Goal: Task Accomplishment & Management: Manage account settings

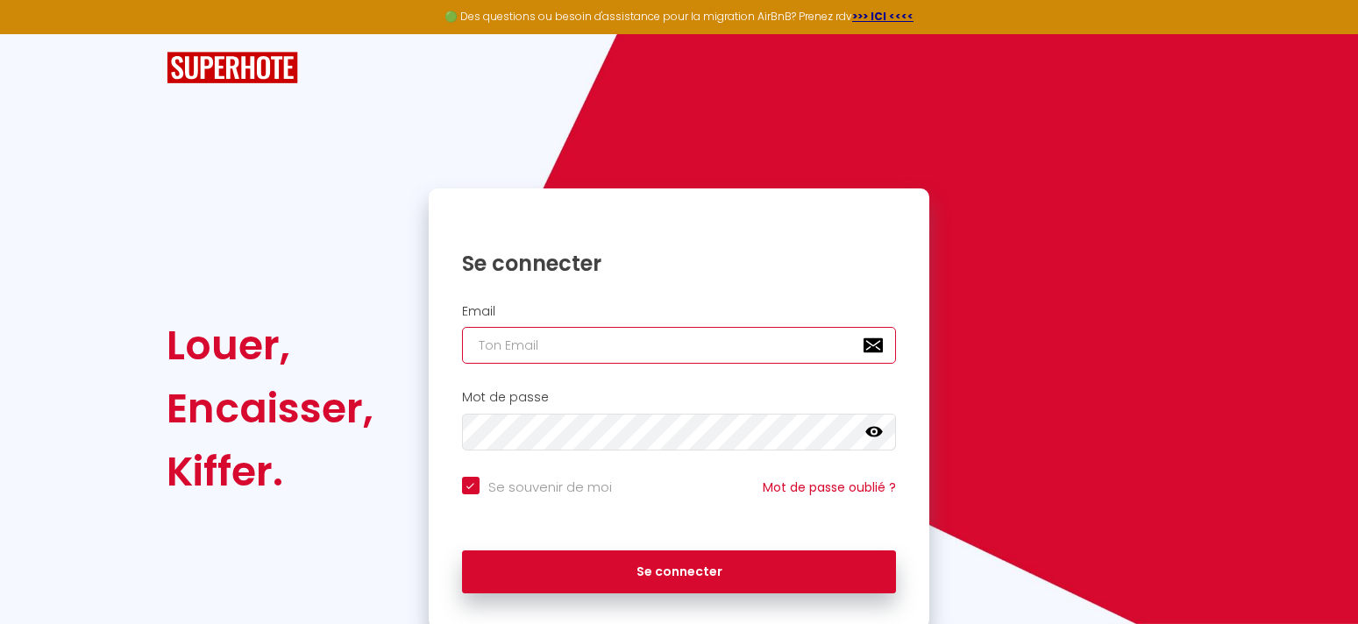
click at [513, 352] on input "email" at bounding box center [679, 345] width 435 height 37
click at [479, 343] on input "email" at bounding box center [679, 345] width 435 height 37
click at [482, 346] on input "email" at bounding box center [679, 345] width 435 height 37
type input "s"
checkbox input "true"
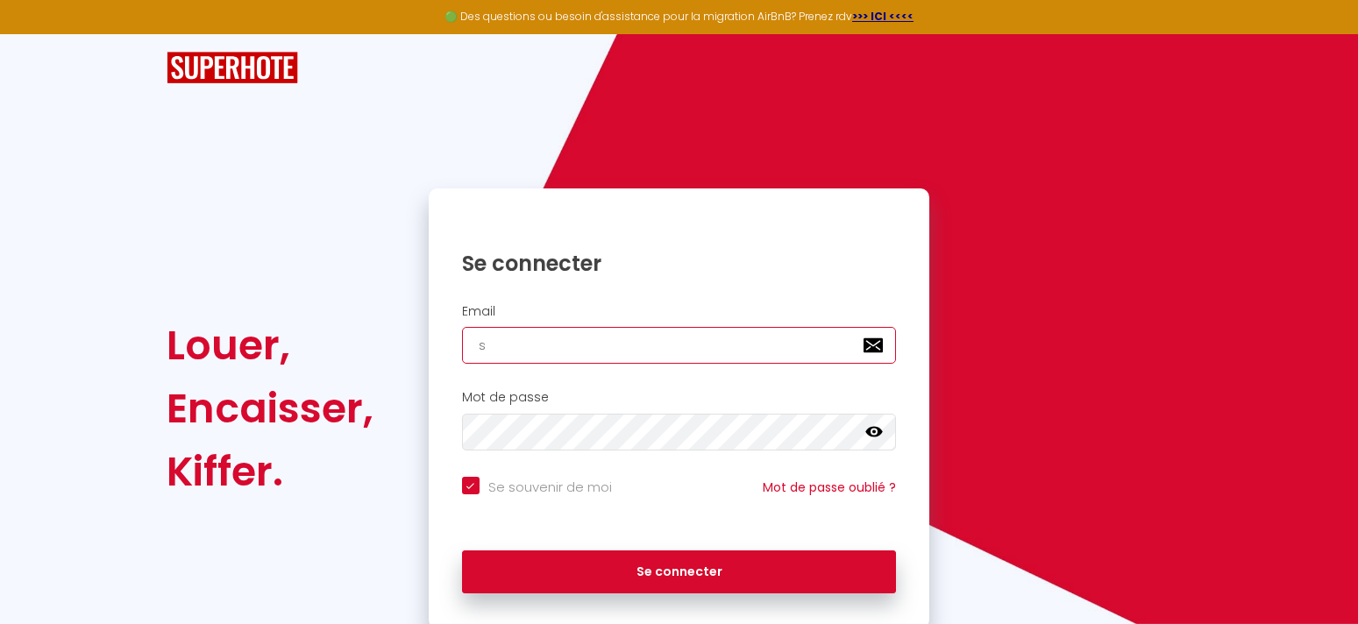
type input "se"
checkbox input "true"
type input "ser"
checkbox input "true"
type input "serg"
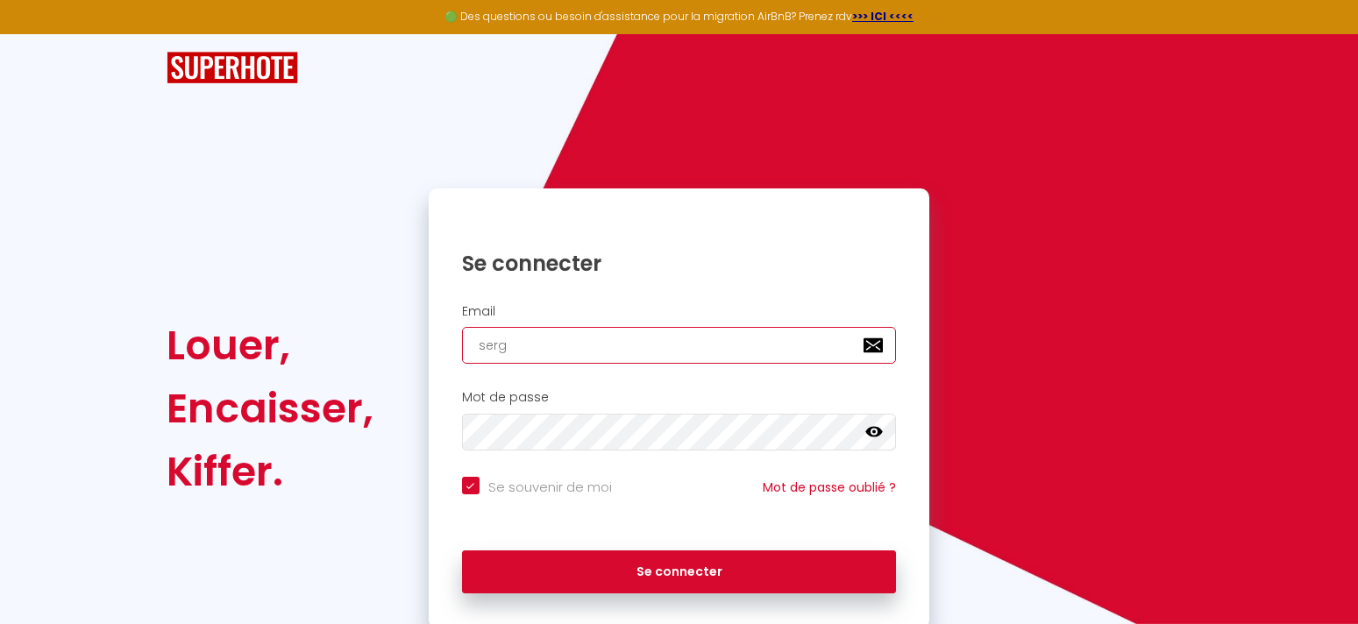
checkbox input "true"
type input "[PERSON_NAME]"
checkbox input "true"
type input "[PERSON_NAME]."
checkbox input "true"
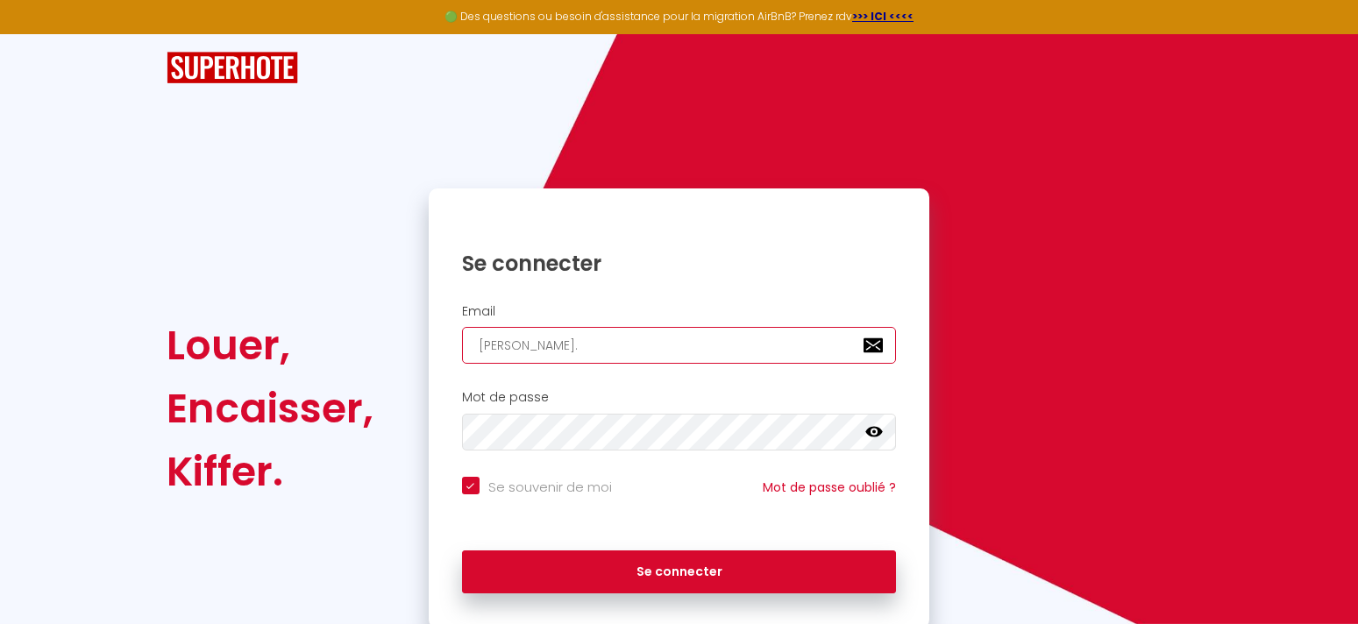
type input "[PERSON_NAME].c"
checkbox input "true"
type input "[DOMAIN_NAME]"
checkbox input "true"
type input "[PERSON_NAME][DOMAIN_NAME]"
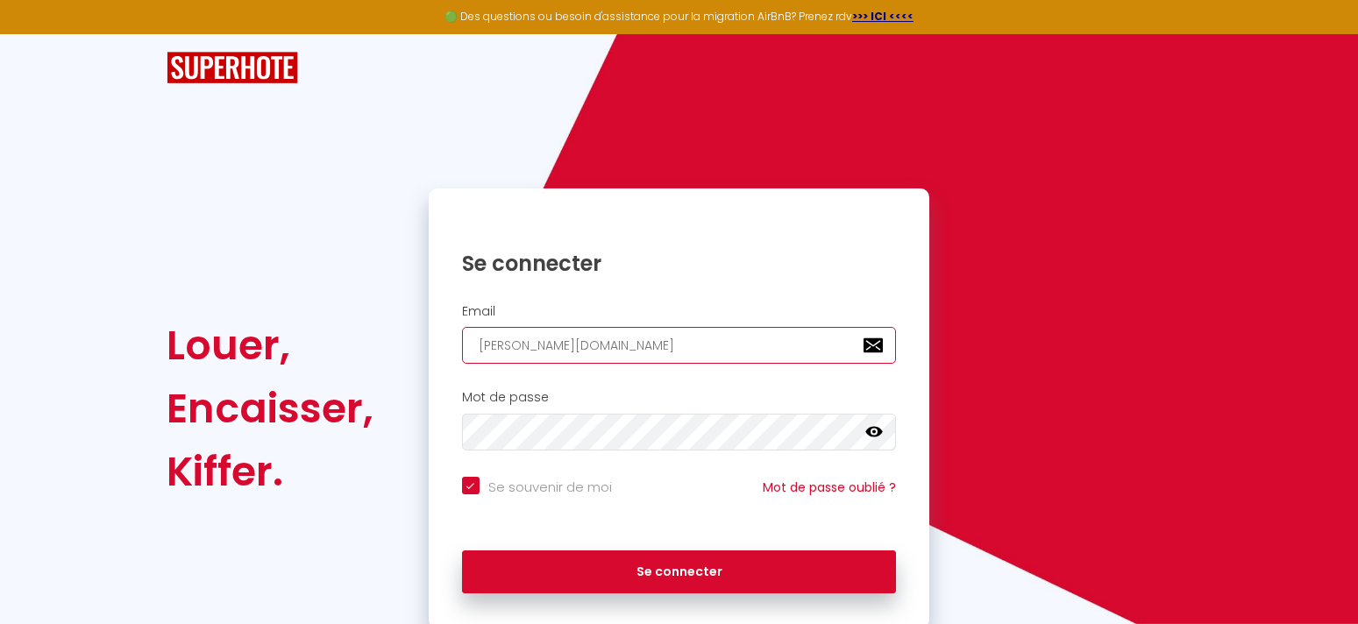
checkbox input "true"
type input "[PERSON_NAME].carp"
checkbox input "true"
type input "[PERSON_NAME].carpe"
checkbox input "true"
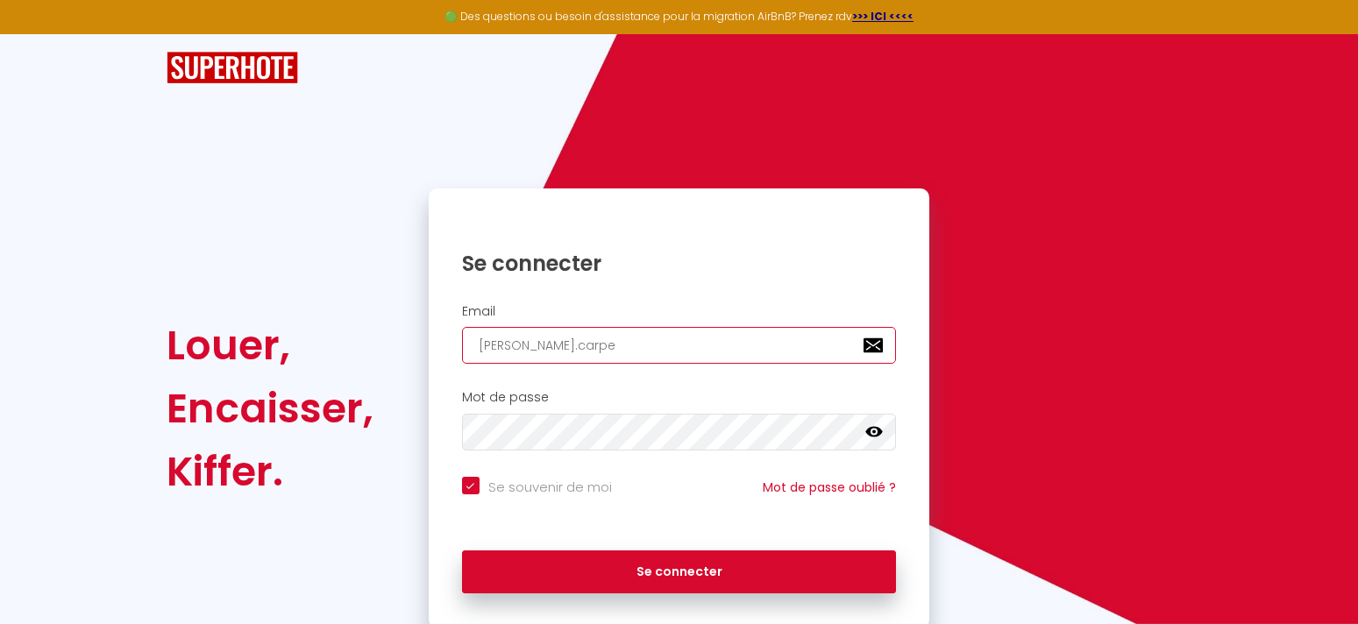
type input "[PERSON_NAME].carped"
checkbox input "true"
type input "[PERSON_NAME].carpedi"
checkbox input "true"
type input "[PERSON_NAME].carpedie"
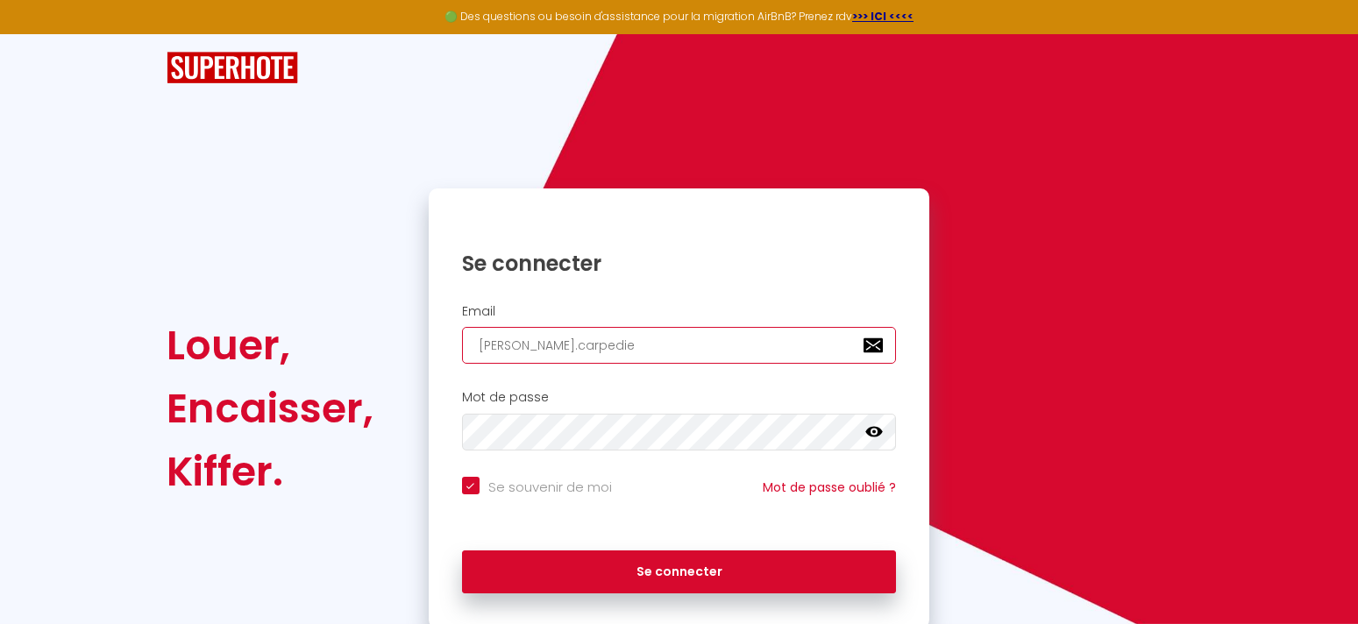
checkbox input "true"
type input "[PERSON_NAME].carpediem"
checkbox input "true"
type input "[PERSON_NAME].carpediem^"
checkbox input "true"
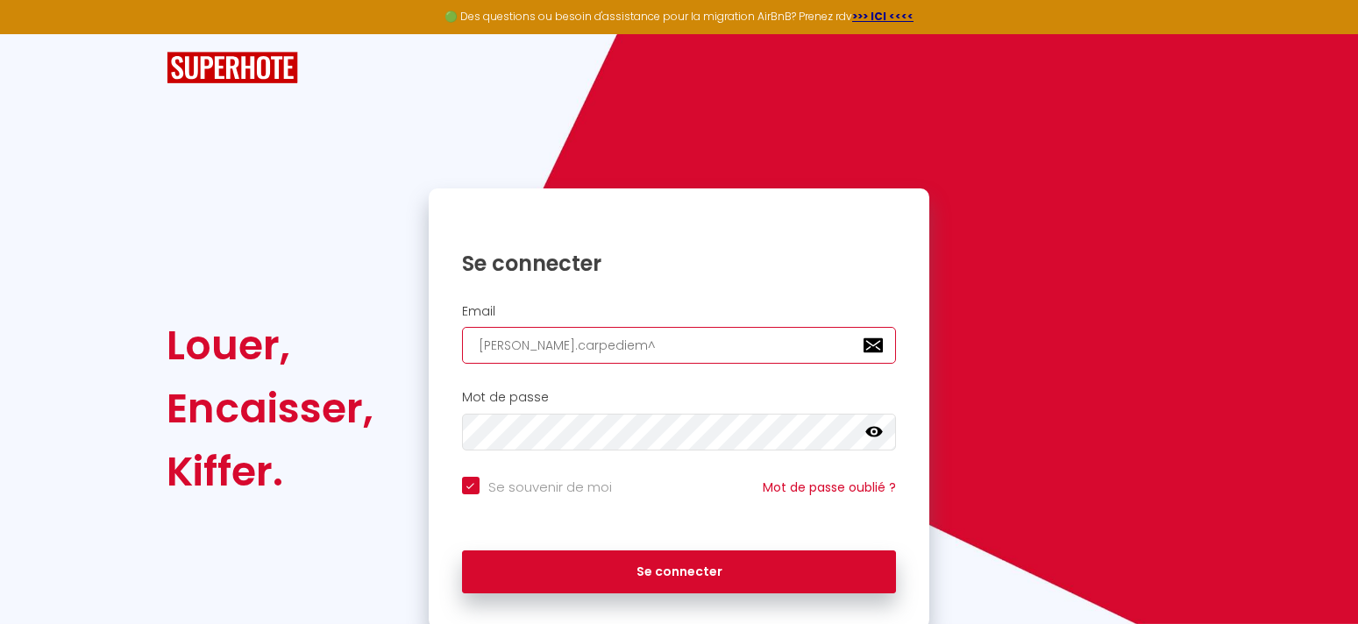
type input "[PERSON_NAME].carpediem^o"
checkbox input "true"
type input "[PERSON_NAME].carpediem^"
checkbox input "true"
type input "[PERSON_NAME].carpediem"
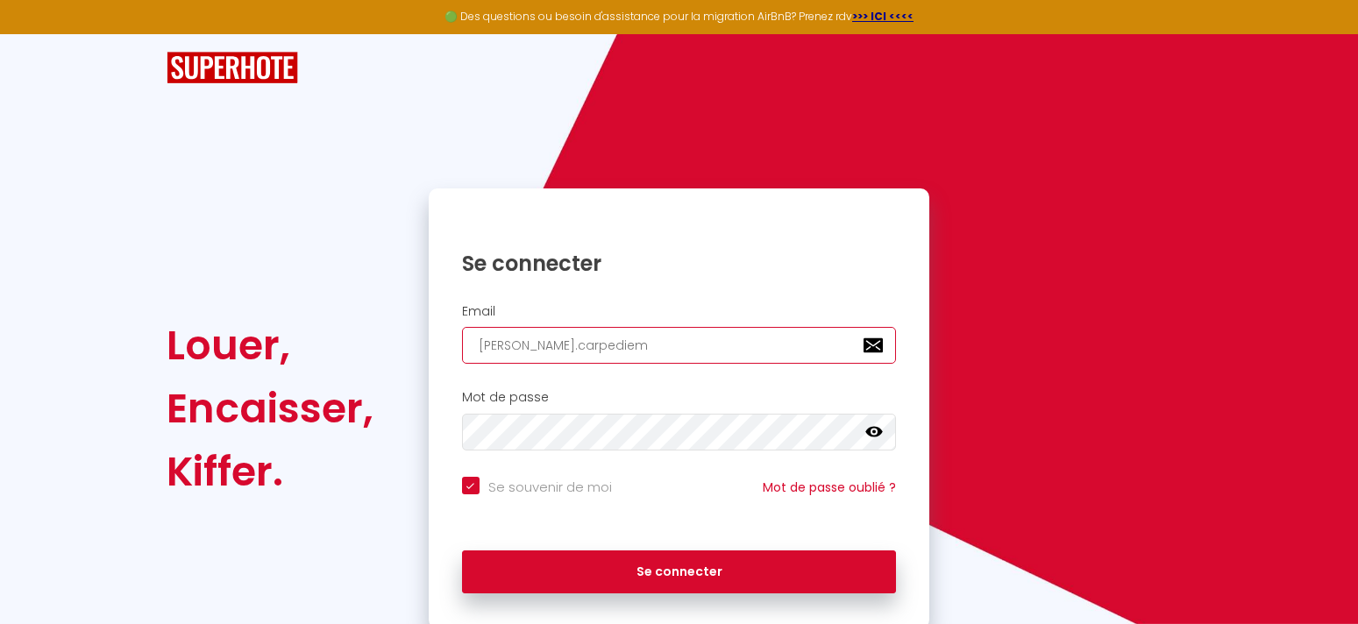
checkbox input "true"
type input "[PERSON_NAME].carpediem@"
checkbox input "true"
type input "serge.carpediem@o"
checkbox input "true"
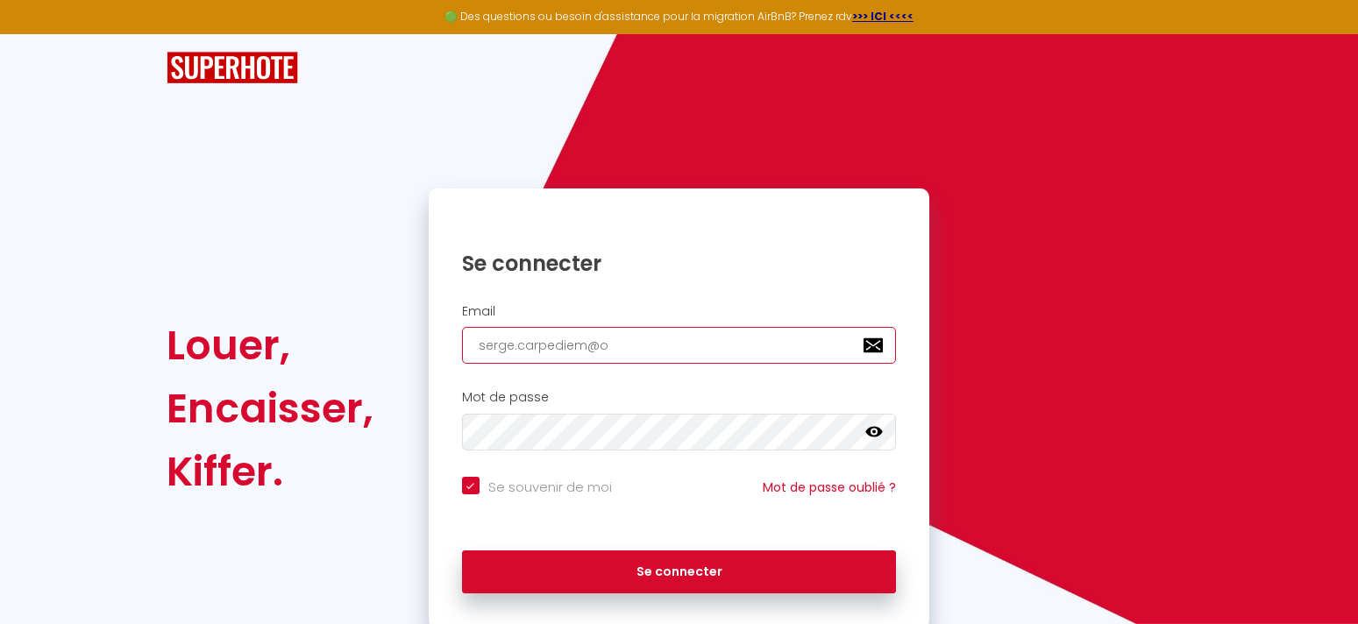
type input "serge.carpediem@or"
checkbox input "true"
type input "serge.carpediem@ora"
checkbox input "true"
type input "serge.carpediem@oran"
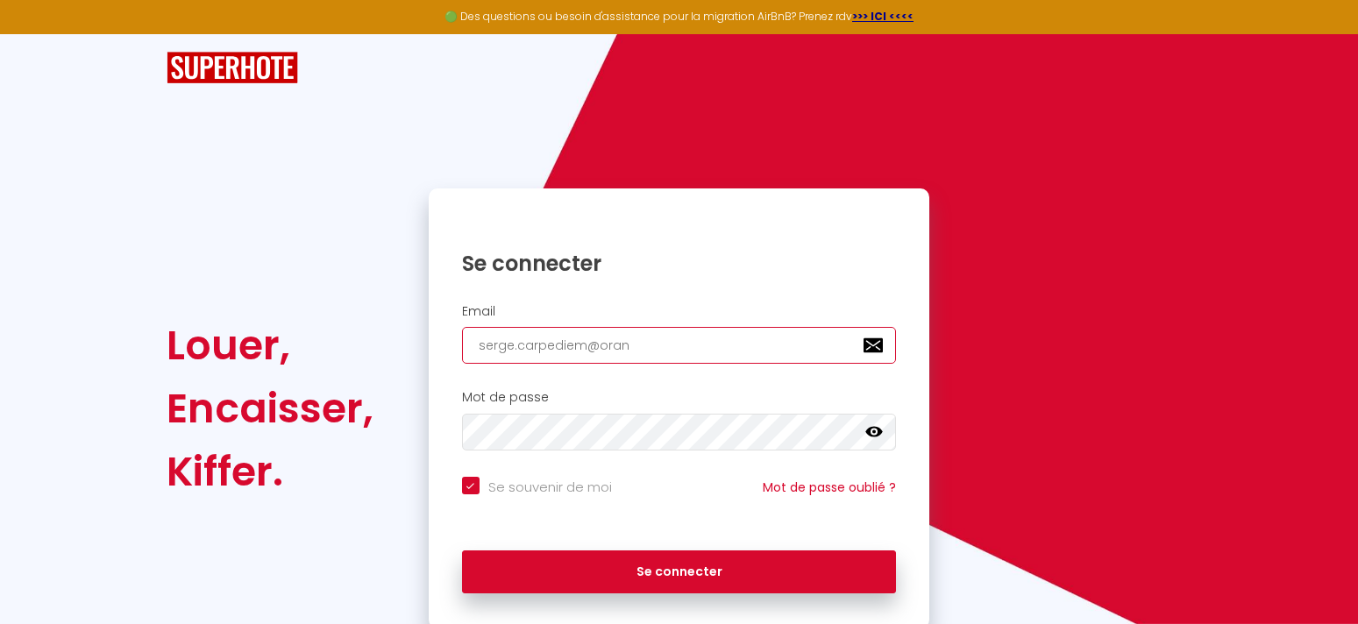
checkbox input "true"
type input "serge.carpediem@orang"
checkbox input "true"
type input "[EMAIL_ADDRESS]"
checkbox input "true"
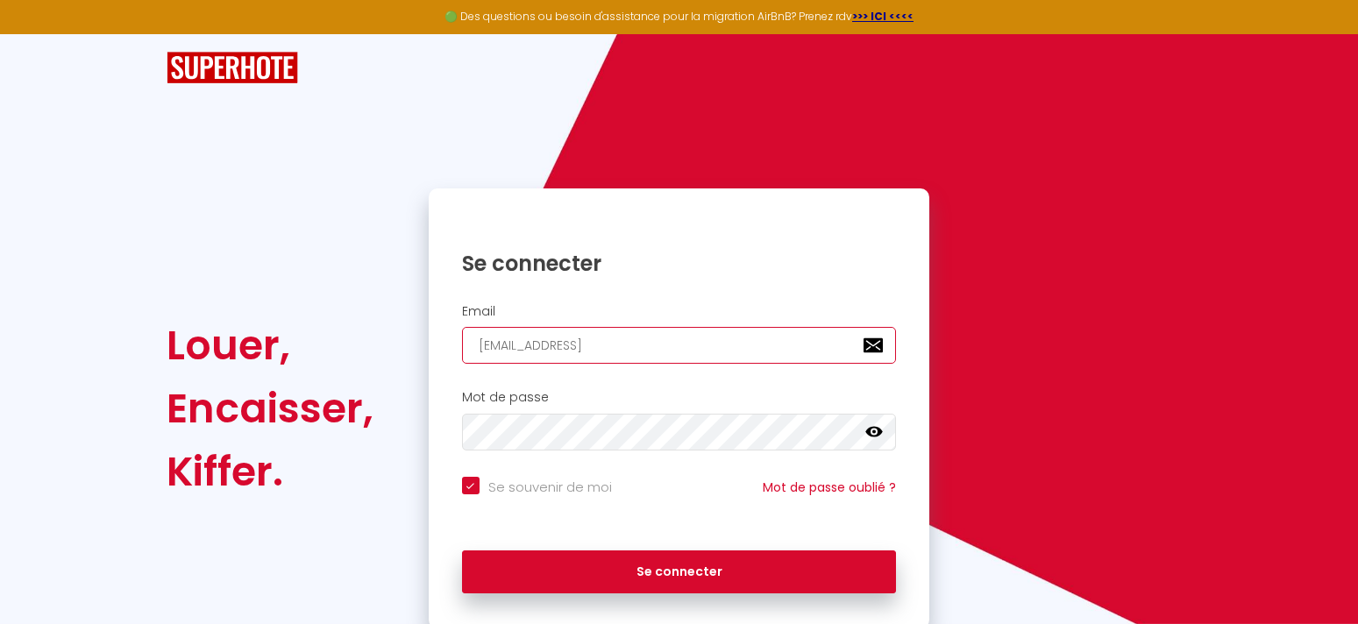
type input "[EMAIL_ADDRESS]."
checkbox input "true"
type input "serge.carpediem@orange.f"
checkbox input "true"
type input "[EMAIL_ADDRESS][DOMAIN_NAME]"
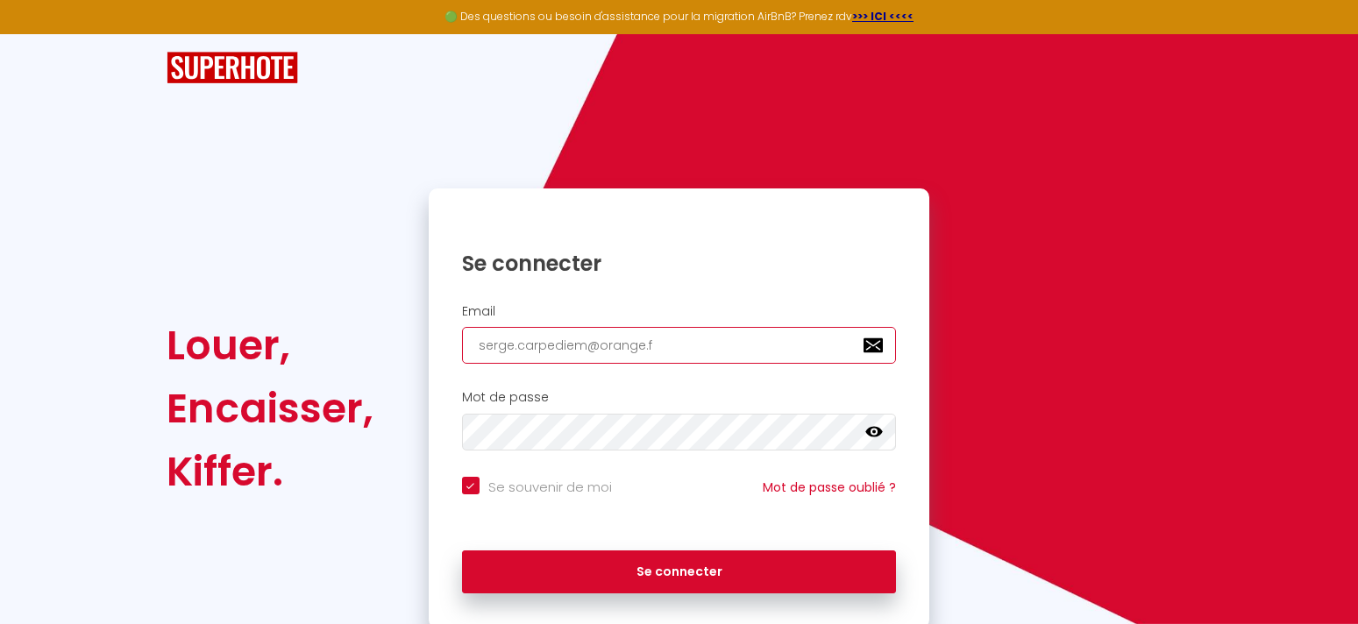
checkbox input "true"
type input "[EMAIL_ADDRESS][DOMAIN_NAME]"
click at [877, 429] on icon at bounding box center [874, 432] width 18 height 11
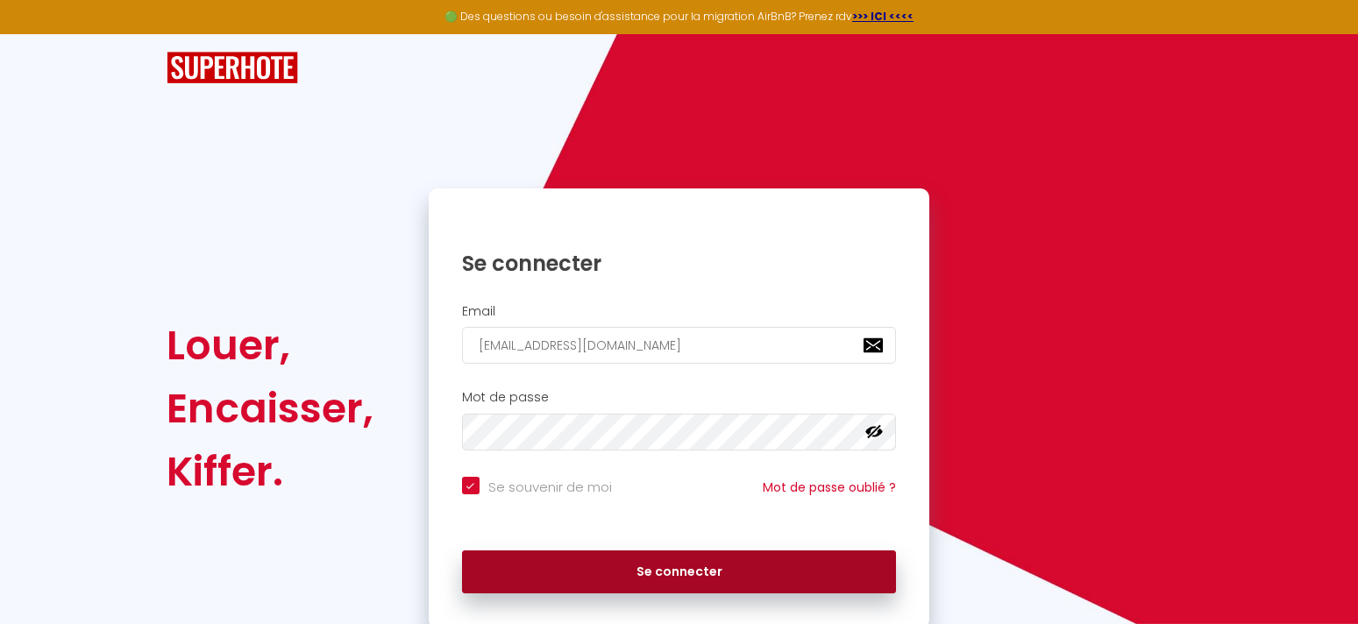
click at [698, 573] on button "Se connecter" at bounding box center [679, 573] width 435 height 44
click at [673, 573] on button "Se connecter" at bounding box center [679, 573] width 435 height 44
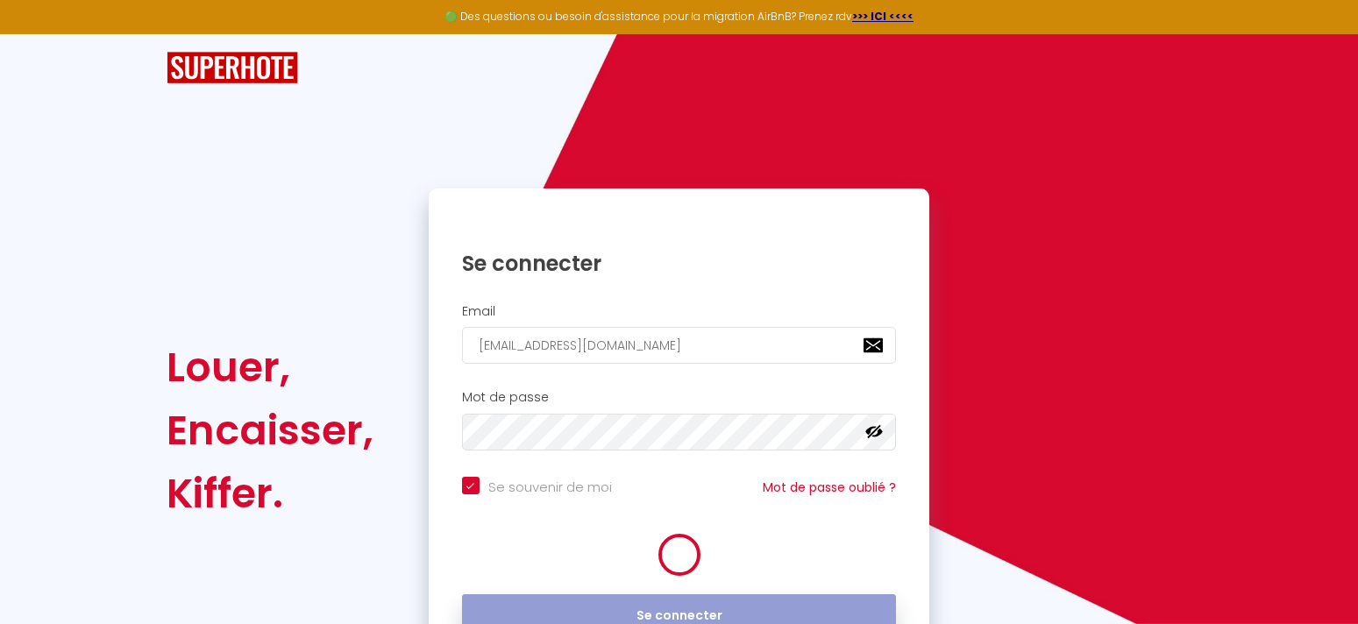
checkbox input "true"
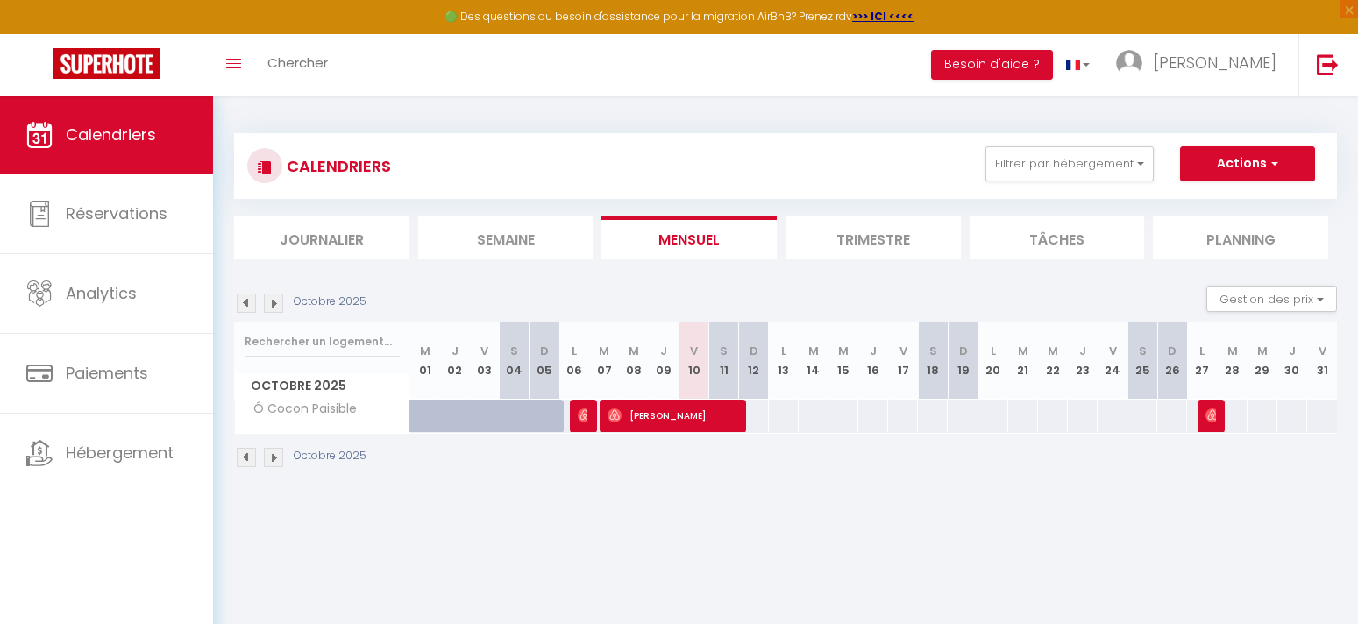
click at [274, 459] on img at bounding box center [273, 457] width 19 height 19
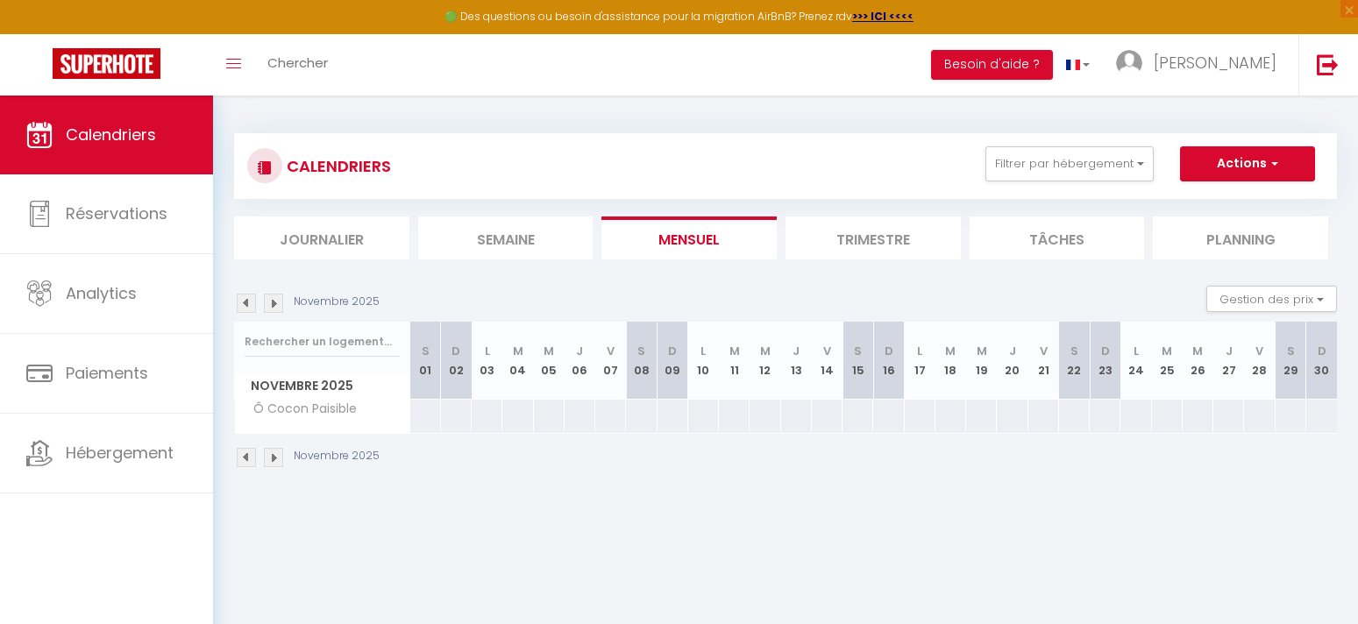
click at [274, 459] on img at bounding box center [273, 457] width 19 height 19
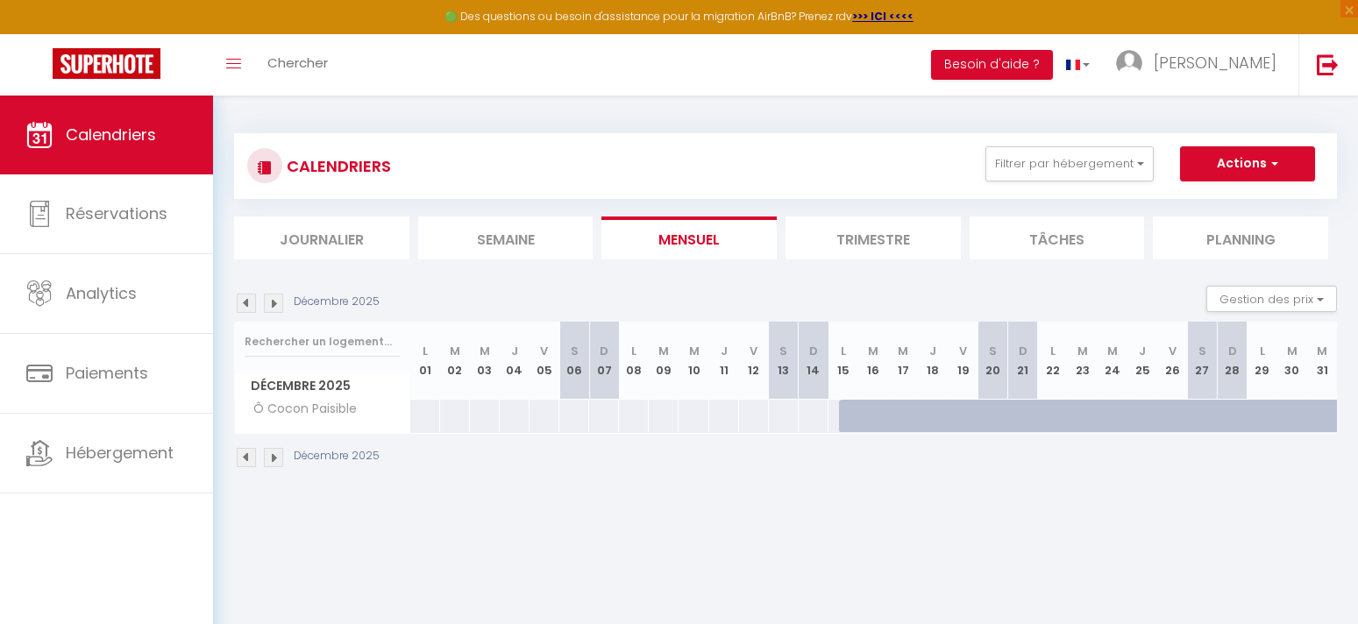
click at [274, 459] on img at bounding box center [273, 457] width 19 height 19
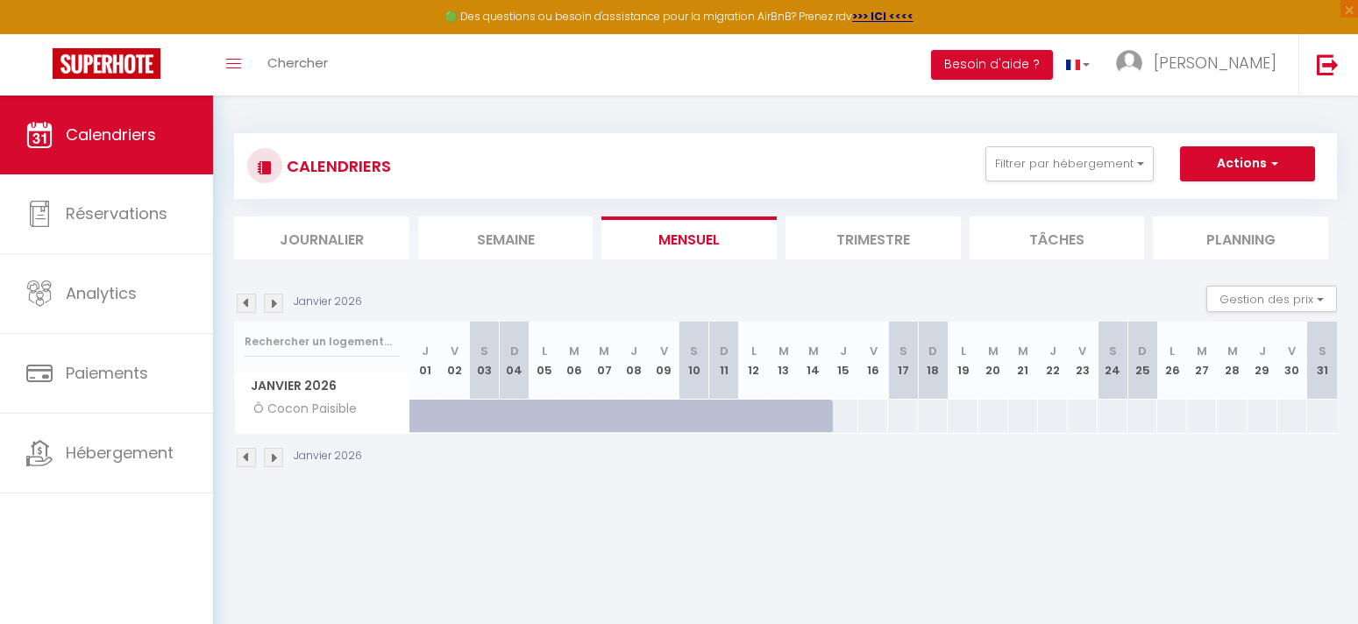
click at [245, 457] on img at bounding box center [246, 457] width 19 height 19
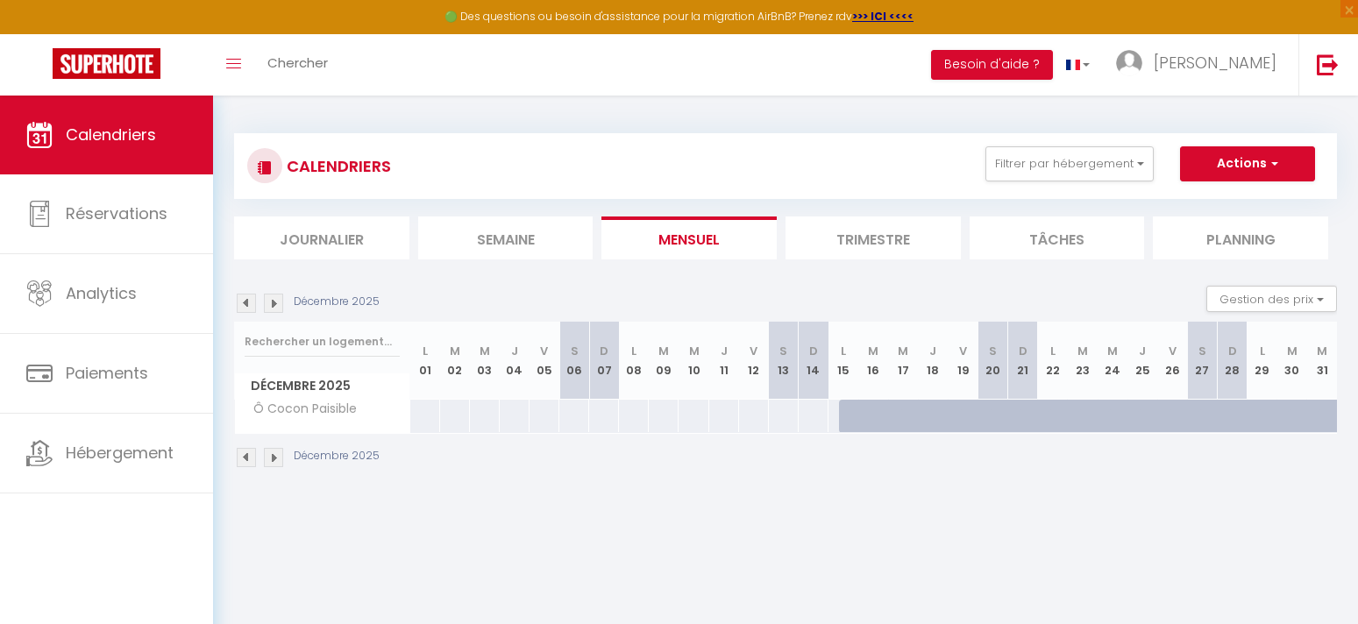
click at [245, 457] on img at bounding box center [246, 457] width 19 height 19
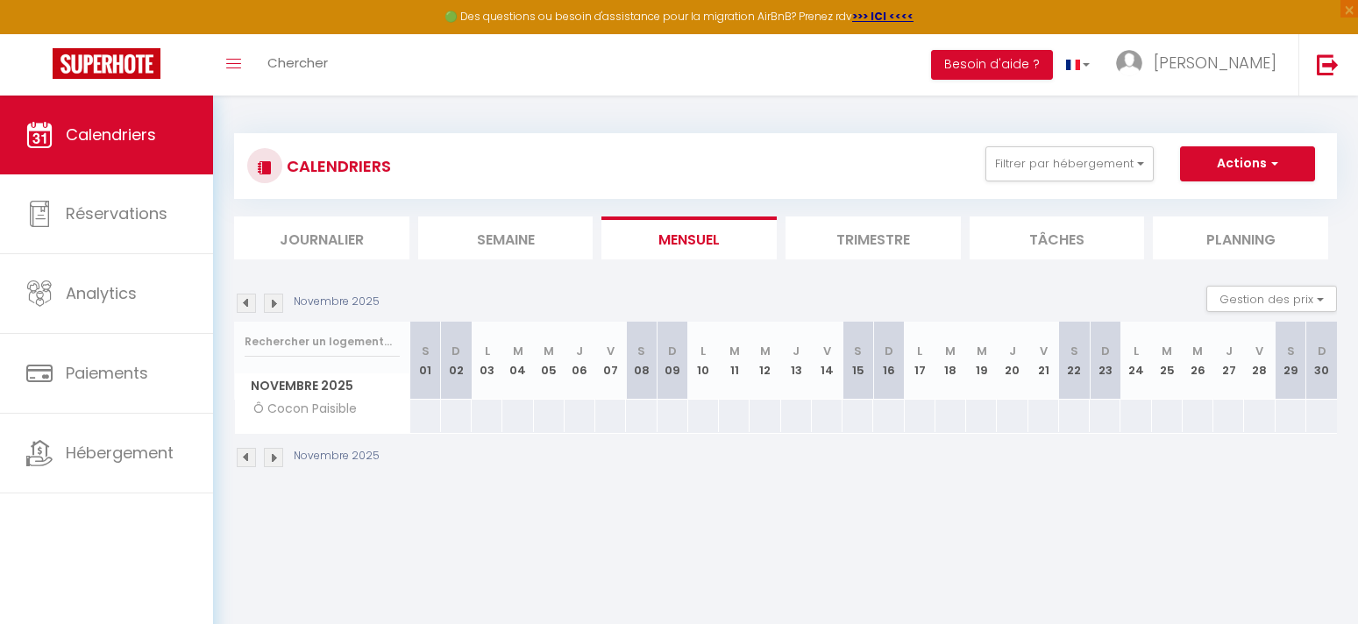
click at [245, 457] on img at bounding box center [246, 457] width 19 height 19
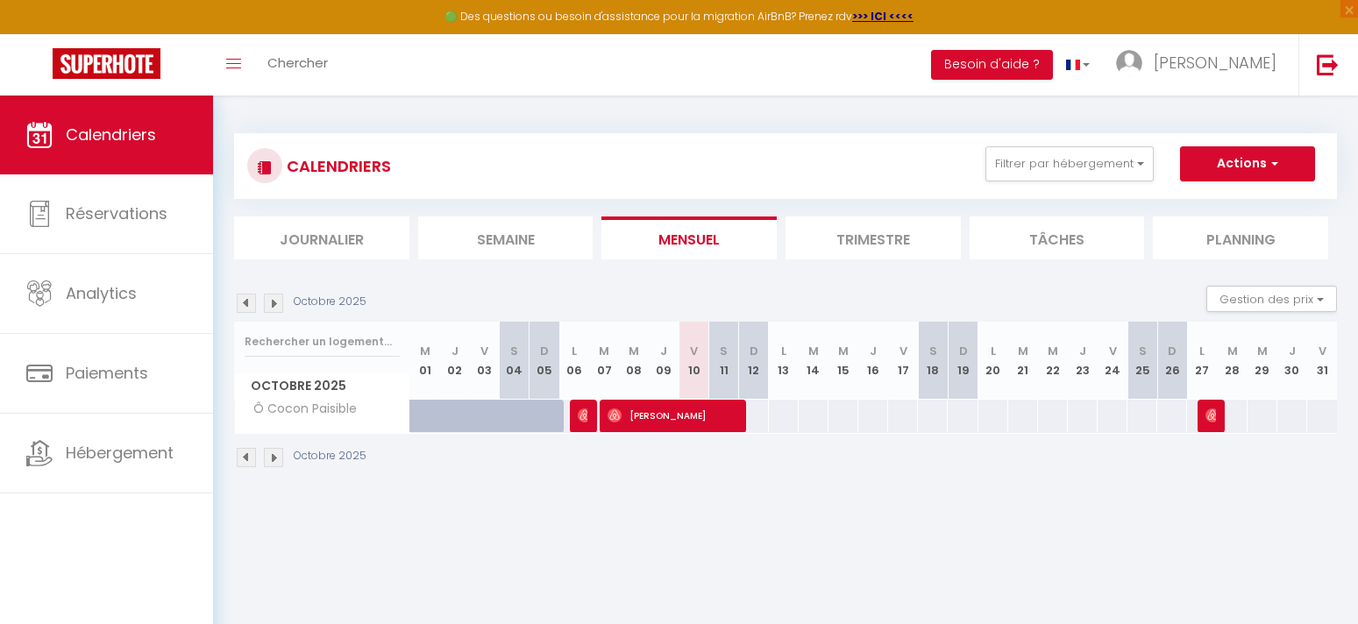
click at [525, 64] on div "Toggle menubar Chercher BUTTON Besoin d'aide ? [PERSON_NAME] Paramètres" at bounding box center [736, 64] width 1218 height 61
click at [675, 66] on div "Toggle menubar Chercher BUTTON Besoin d'aide ? [PERSON_NAME] Paramètres" at bounding box center [736, 64] width 1218 height 61
